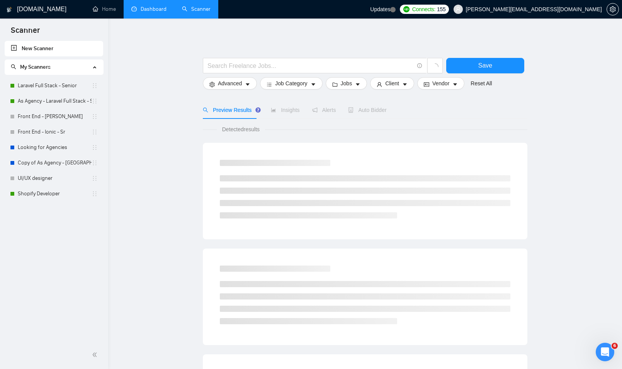
click at [145, 7] on link "Dashboard" at bounding box center [148, 9] width 35 height 7
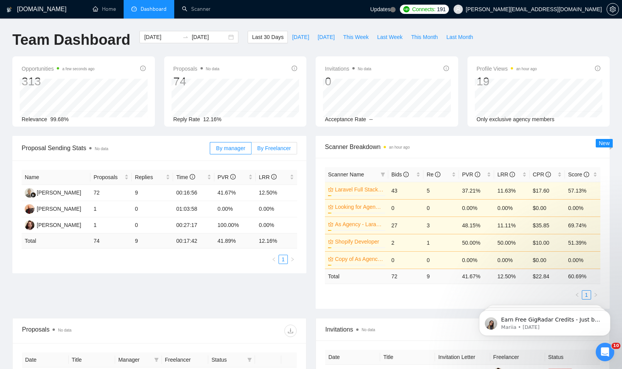
click at [286, 150] on span "By Freelancer" at bounding box center [274, 148] width 34 height 6
click at [252, 150] on input "By Freelancer" at bounding box center [252, 150] width 0 height 0
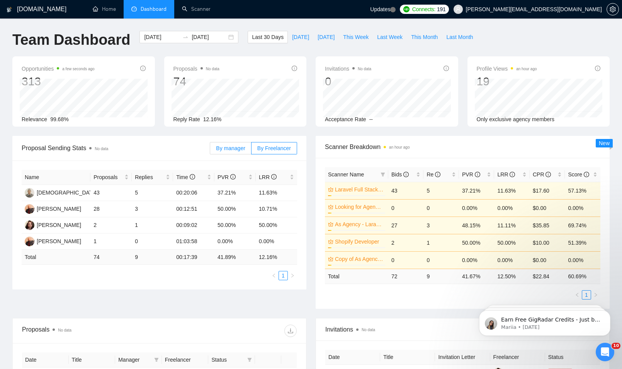
click at [238, 153] on label "By manager" at bounding box center [230, 148] width 41 height 12
click at [210, 150] on input "By manager" at bounding box center [210, 150] width 0 height 0
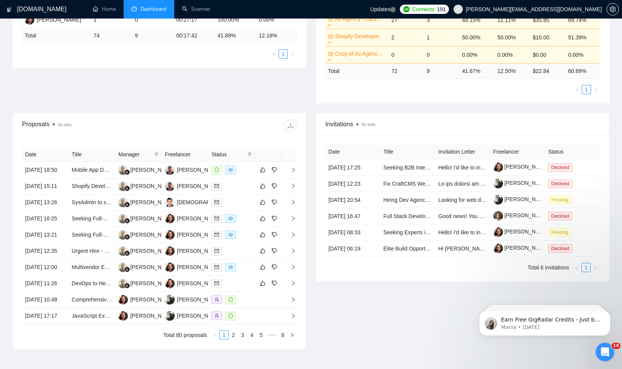
scroll to position [174, 0]
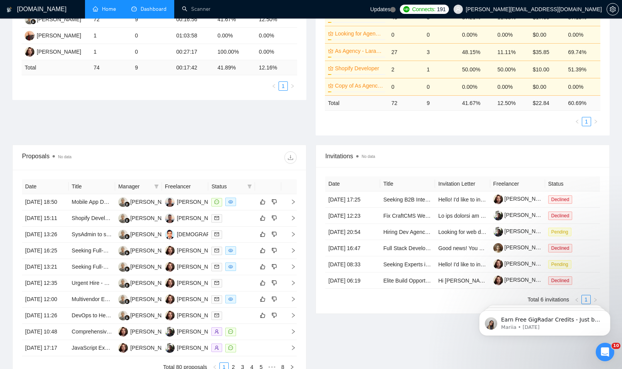
click at [116, 7] on link "Home" at bounding box center [104, 9] width 23 height 7
